Goal: Complete application form

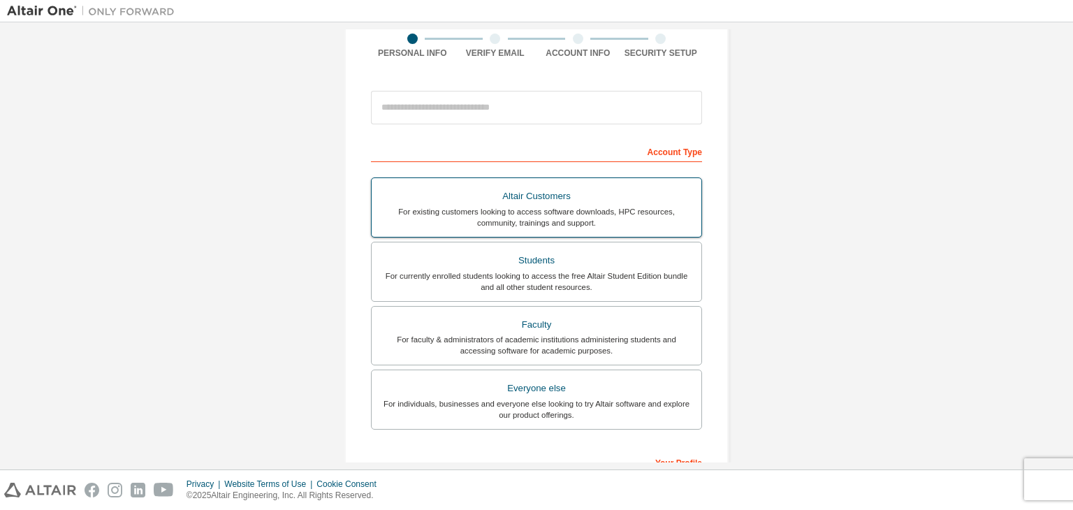
scroll to position [112, 0]
click at [596, 289] on div "For currently enrolled students looking to access the free Altair Student Editi…" at bounding box center [536, 281] width 313 height 22
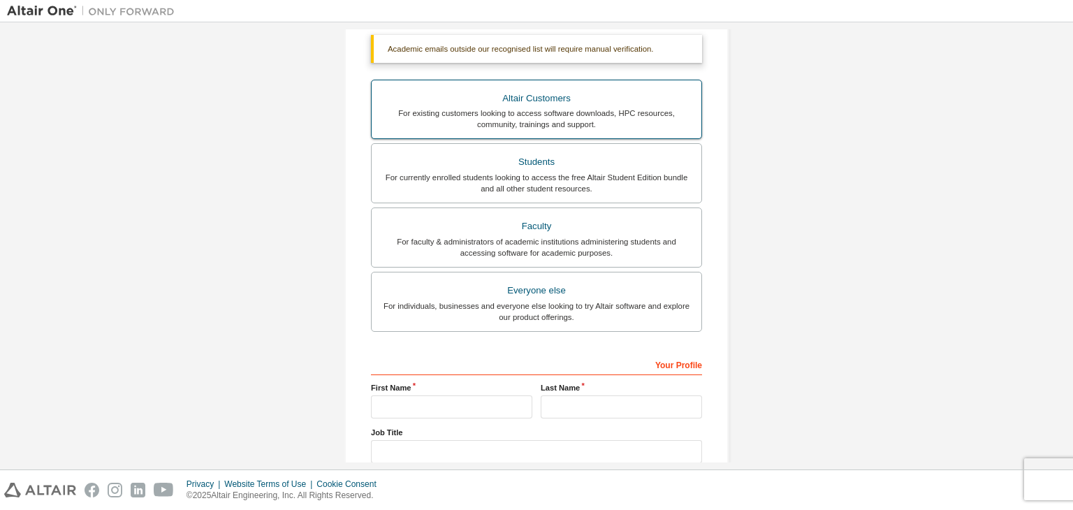
scroll to position [340, 0]
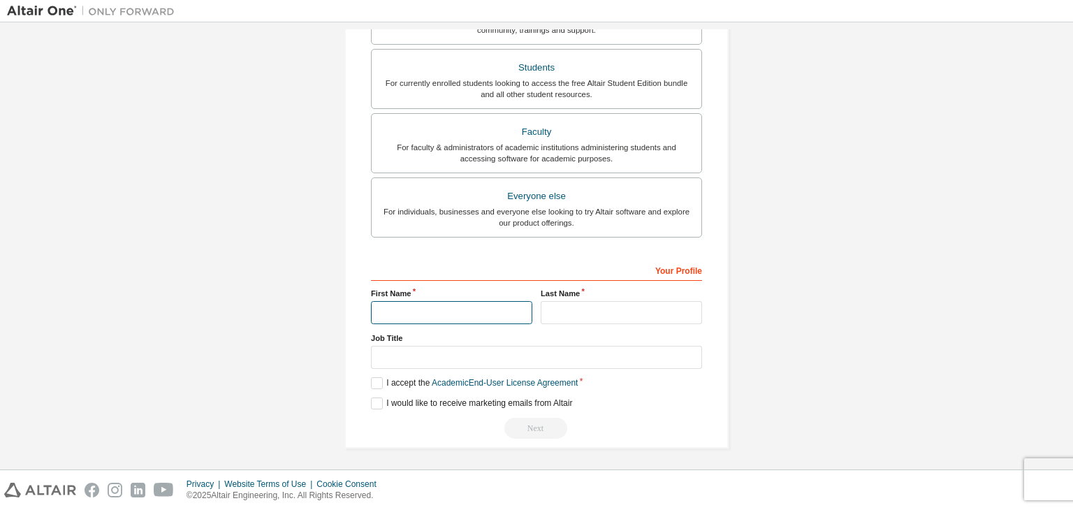
click at [467, 314] on input "text" at bounding box center [451, 312] width 161 height 23
type input "********"
click at [625, 305] on input "text" at bounding box center [621, 312] width 161 height 23
type input "********"
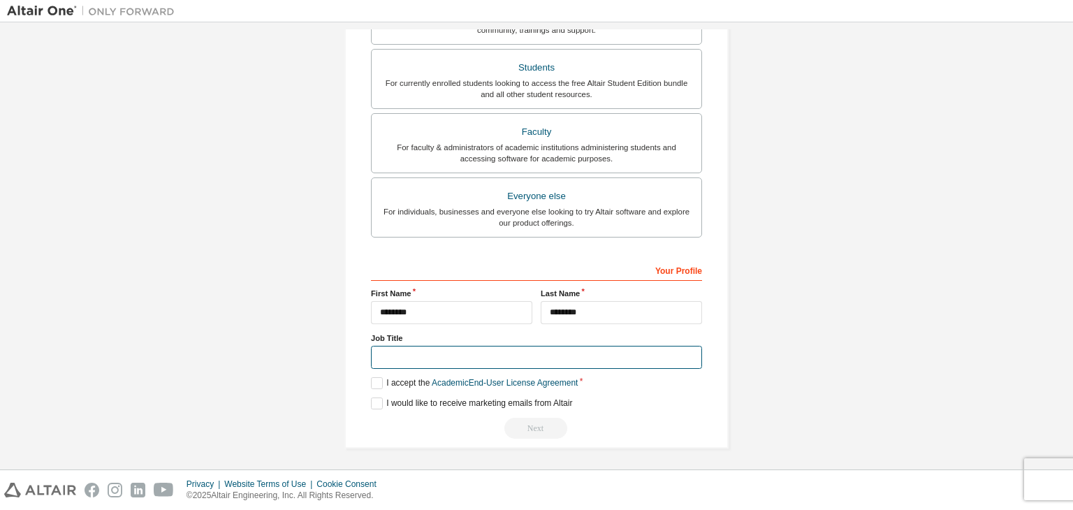
click at [428, 361] on input "text" at bounding box center [536, 357] width 331 height 23
type input "*******"
drag, startPoint x: 479, startPoint y: 399, endPoint x: 376, endPoint y: 384, distance: 104.5
click at [376, 384] on div "Your Profile First Name ******** Last Name ******** Job Title ******* Please pr…" at bounding box center [536, 348] width 331 height 181
click at [376, 384] on label "I accept the Academic End-User License Agreement" at bounding box center [474, 383] width 207 height 12
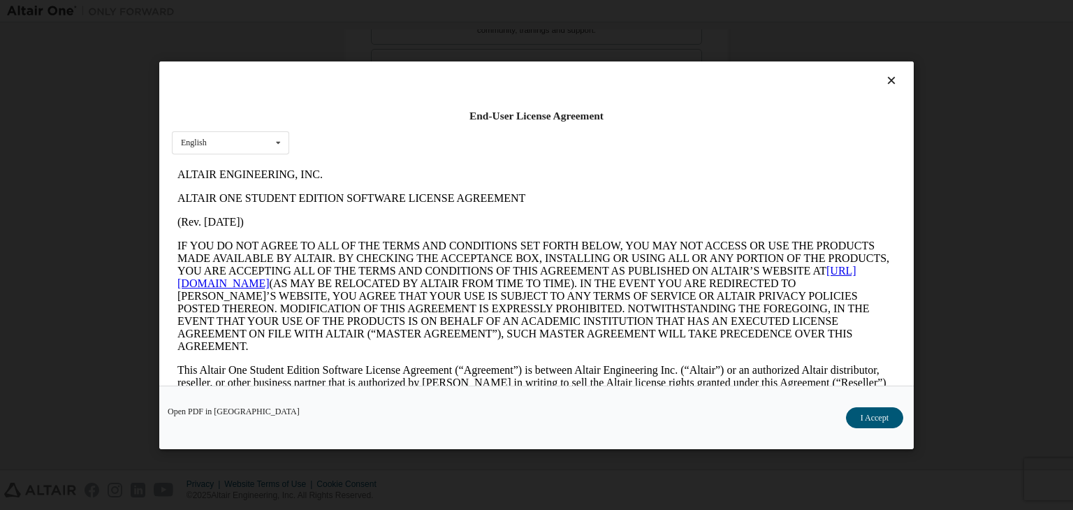
scroll to position [0, 0]
click at [277, 146] on icon at bounding box center [278, 142] width 17 height 22
click at [282, 140] on icon at bounding box center [278, 142] width 17 height 22
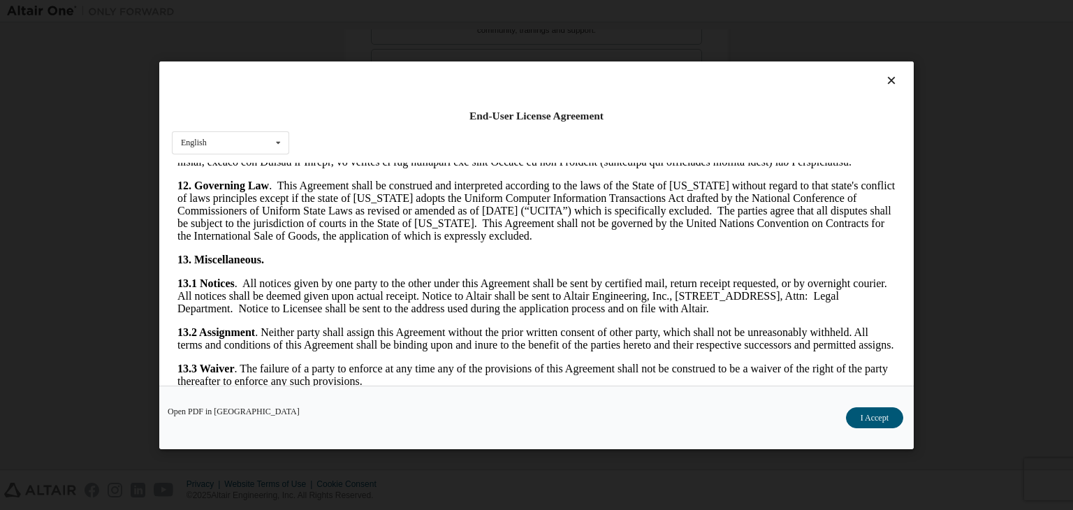
scroll to position [2334, 0]
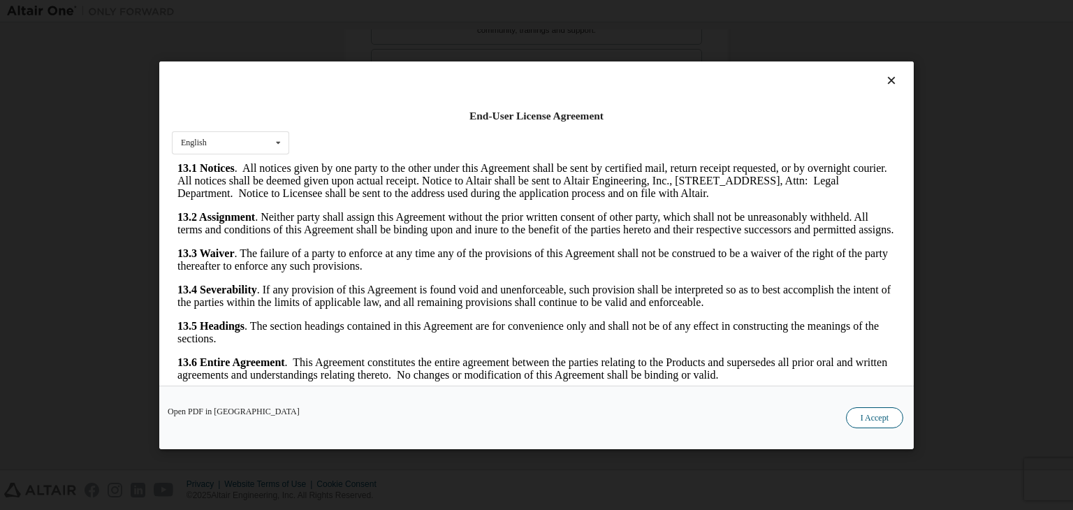
click at [883, 418] on button "I Accept" at bounding box center [874, 417] width 57 height 21
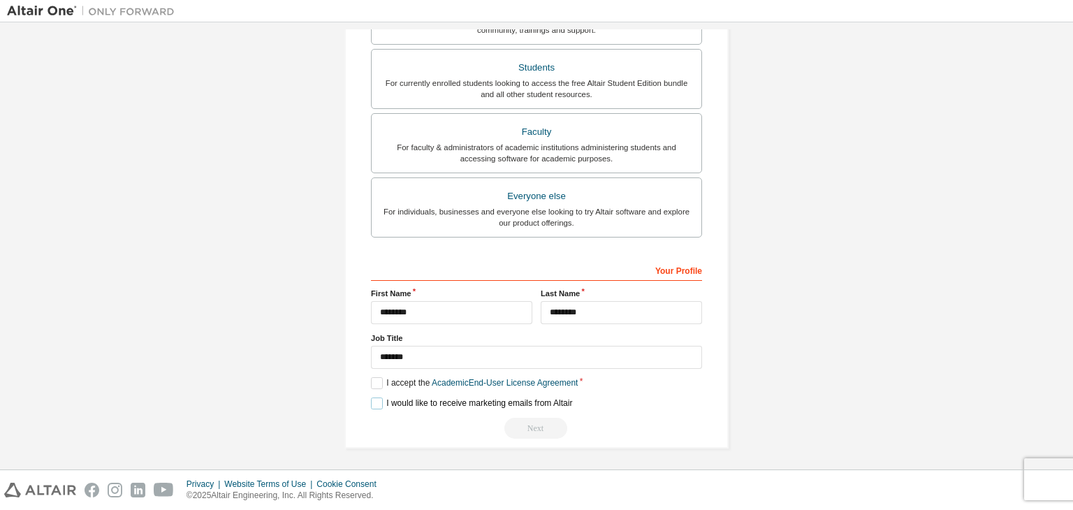
click at [371, 398] on label "I would like to receive marketing emails from Altair" at bounding box center [471, 404] width 201 height 12
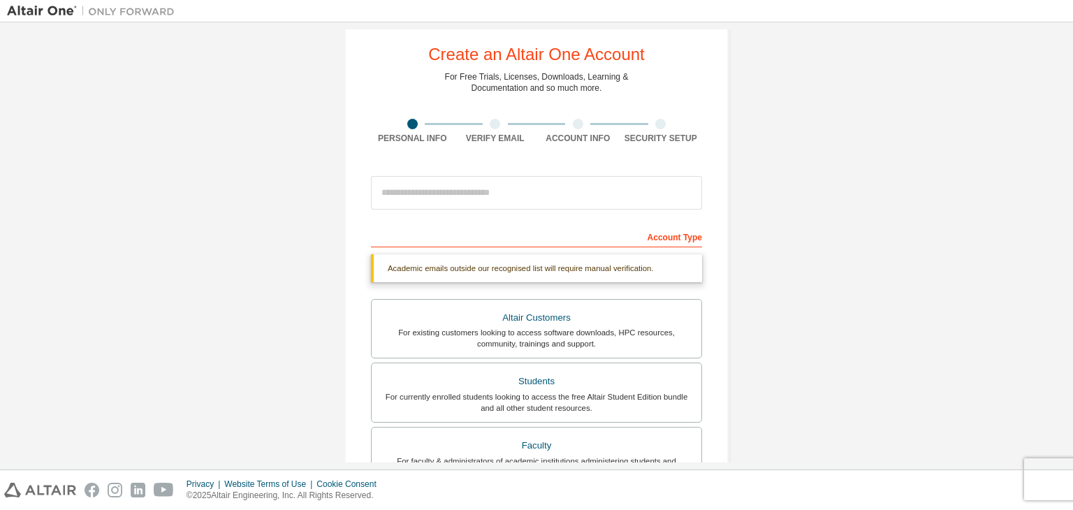
scroll to position [24, 0]
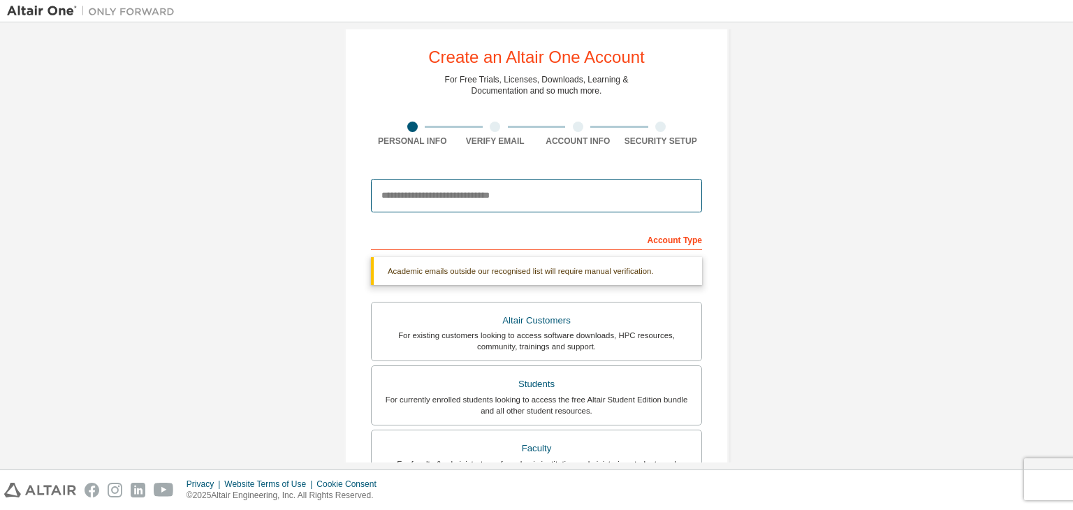
click at [506, 196] on input "email" at bounding box center [536, 196] width 331 height 34
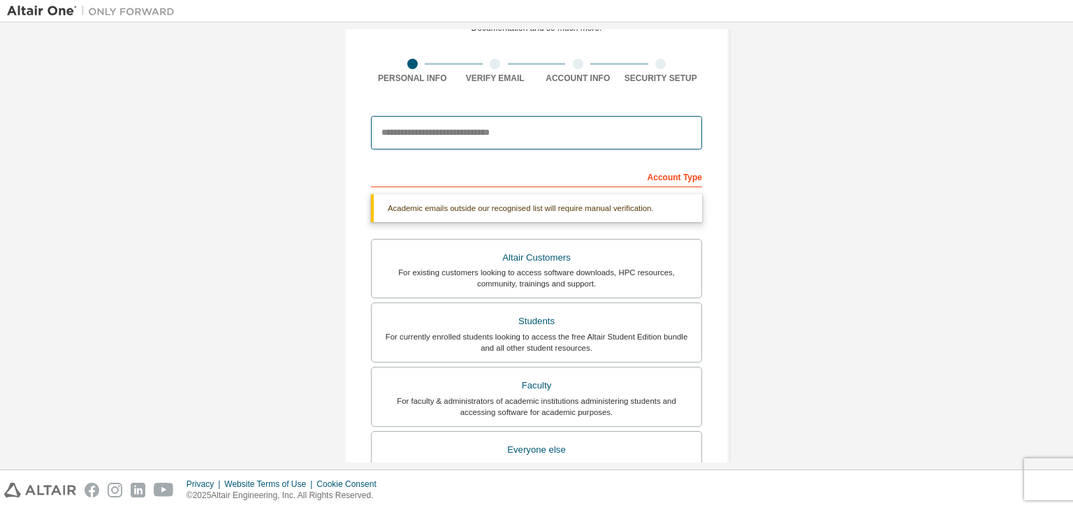
scroll to position [86, 0]
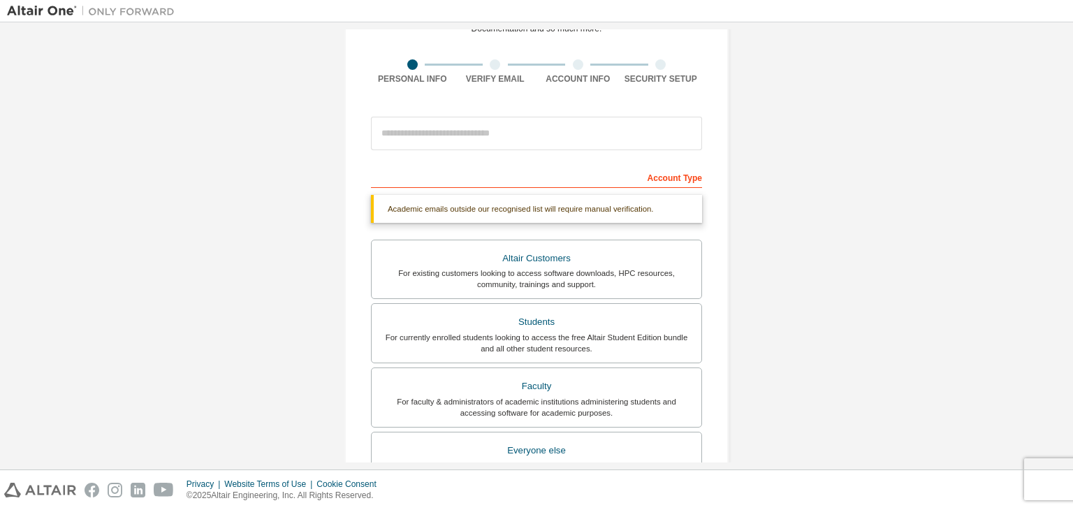
click at [641, 199] on div "Academic emails outside our recognised list will require manual verification." at bounding box center [536, 209] width 331 height 28
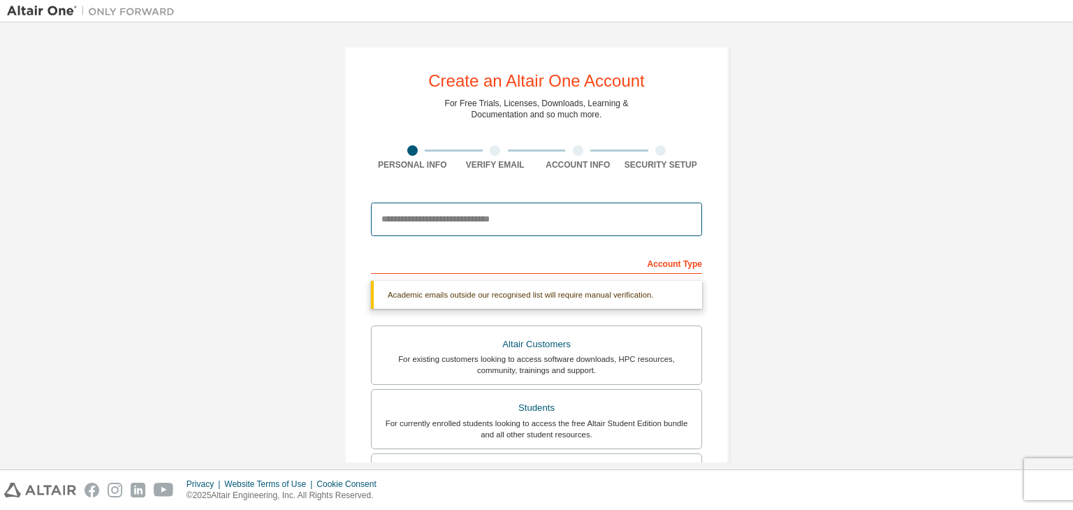
click at [534, 225] on input "email" at bounding box center [536, 220] width 331 height 34
